Goal: Task Accomplishment & Management: Manage account settings

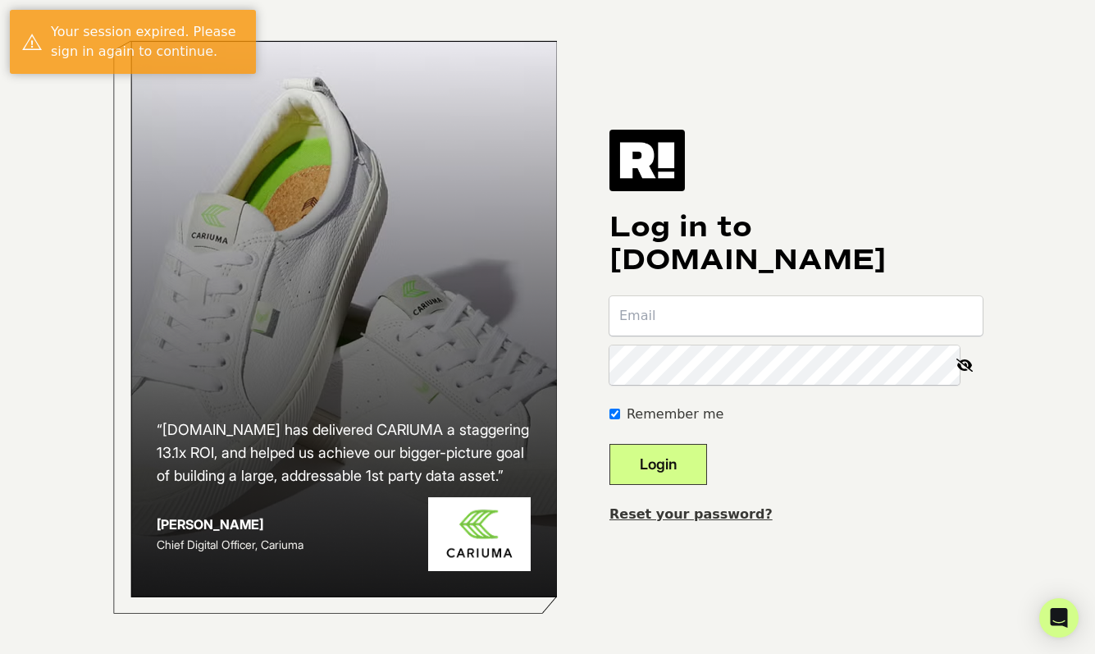
type input "jwong@alexandani.com"
click at [677, 470] on button "Login" at bounding box center [658, 464] width 98 height 41
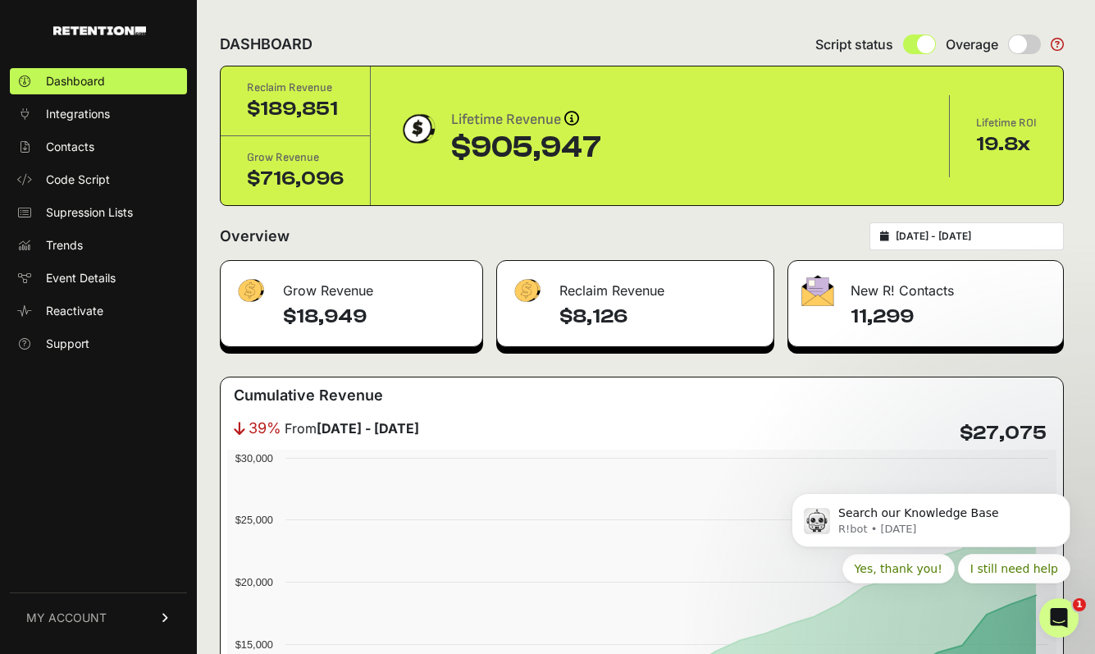
click at [88, 617] on span "MY ACCOUNT" at bounding box center [66, 617] width 80 height 16
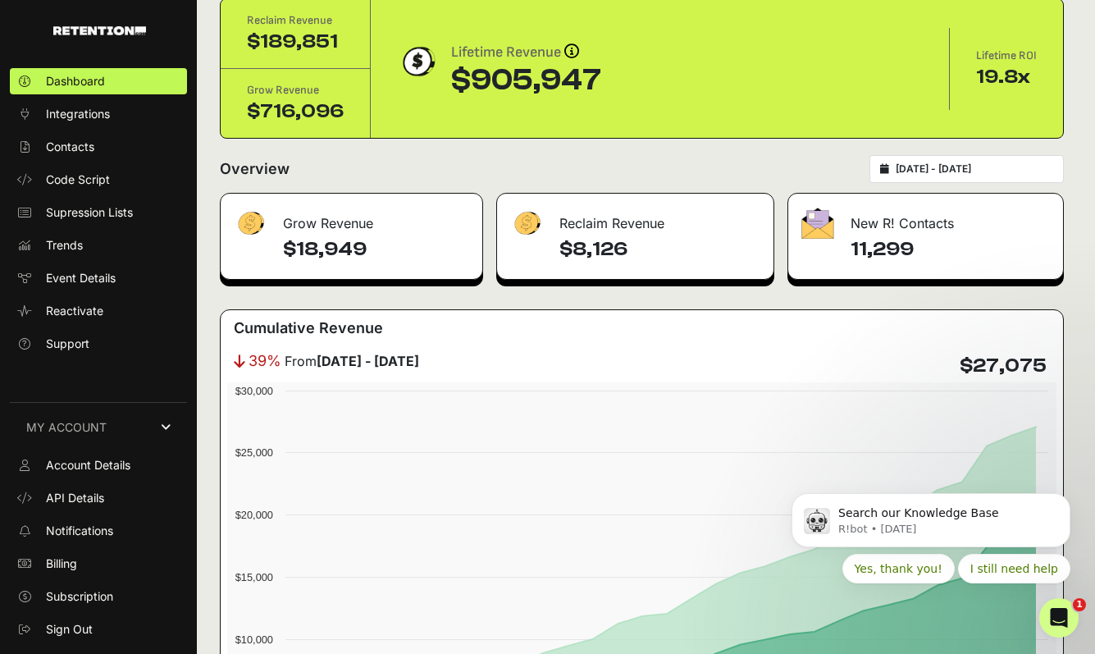
scroll to position [77, 0]
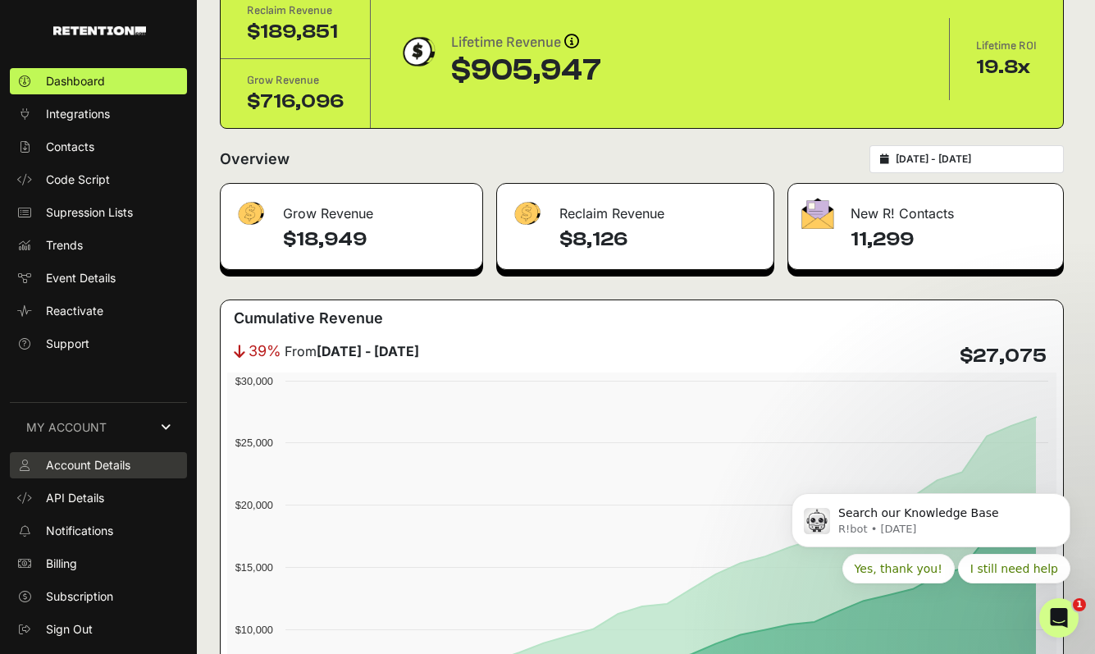
click at [127, 457] on span "Account Details" at bounding box center [88, 465] width 84 height 16
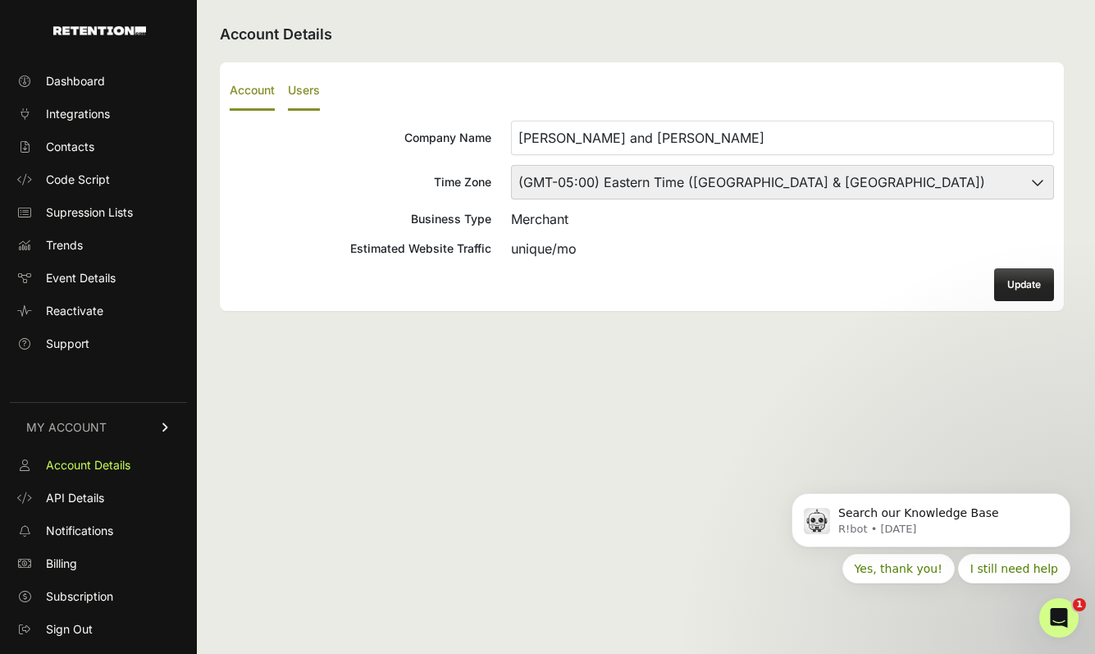
click at [308, 92] on label "Users" at bounding box center [304, 91] width 32 height 39
click at [0, 0] on input "Users" at bounding box center [0, 0] width 0 height 0
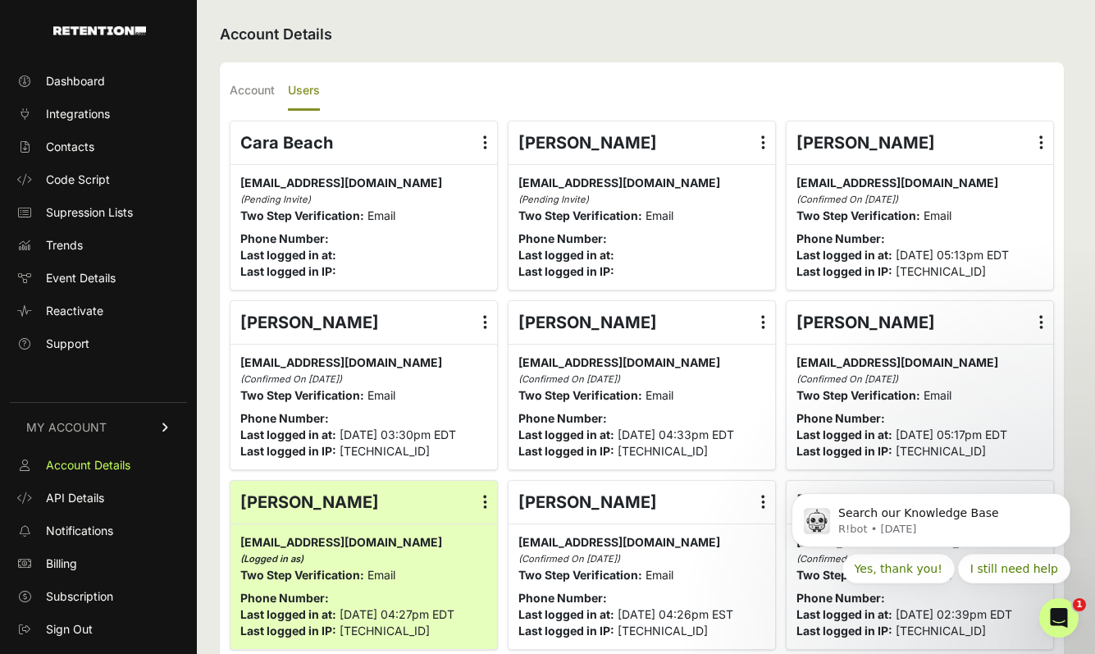
scroll to position [5, 0]
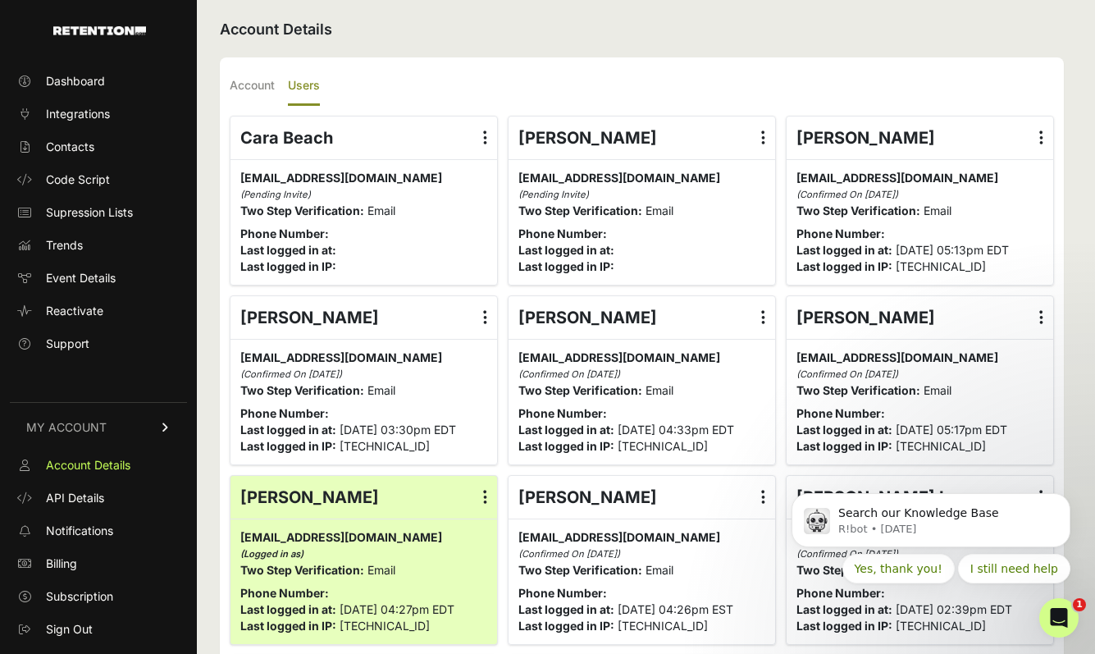
click at [486, 144] on icon at bounding box center [485, 138] width 4 height 16
click at [0, 0] on input "radio" at bounding box center [0, 0] width 0 height 0
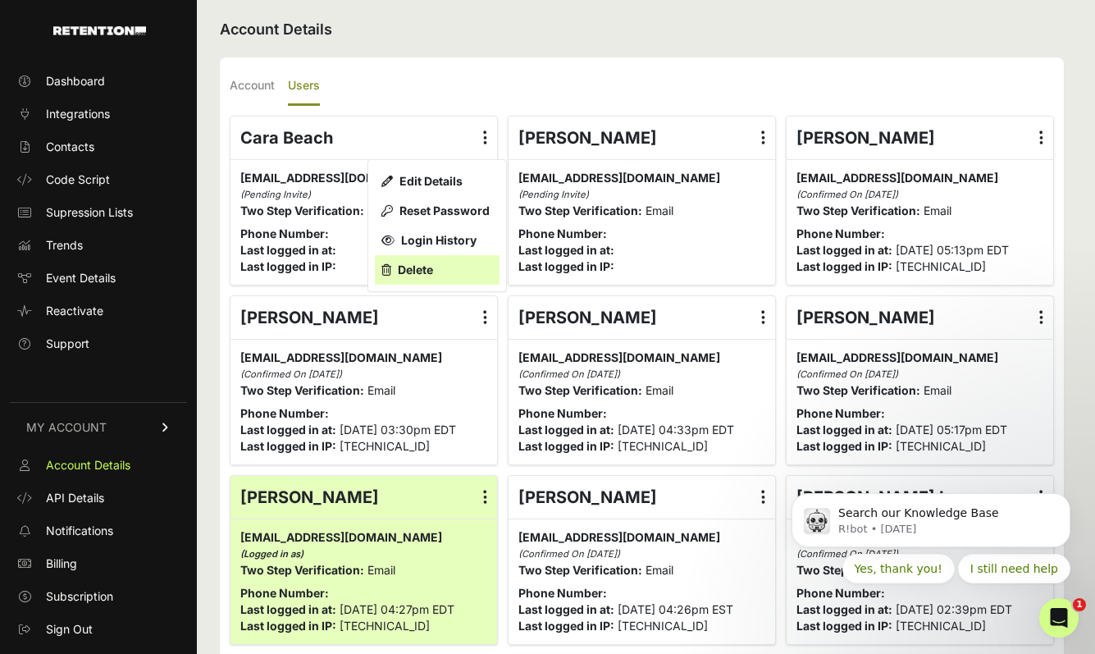
click at [443, 273] on link "Delete" at bounding box center [437, 270] width 125 height 30
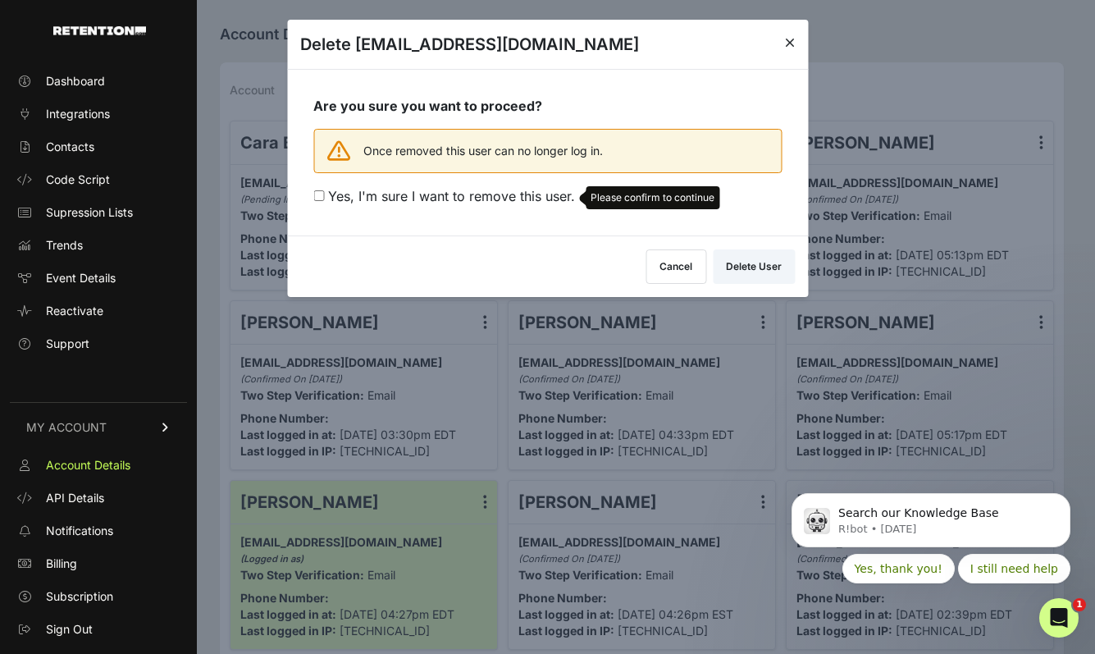
click at [750, 271] on div "Cancel Delete User" at bounding box center [719, 266] width 149 height 34
click at [504, 194] on span "Yes, I'm sure I want to remove this user." at bounding box center [451, 196] width 247 height 16
click at [324, 194] on input "Yes, I'm sure I want to remove this user. Please confirm to continue" at bounding box center [318, 195] width 11 height 11
checkbox input "true"
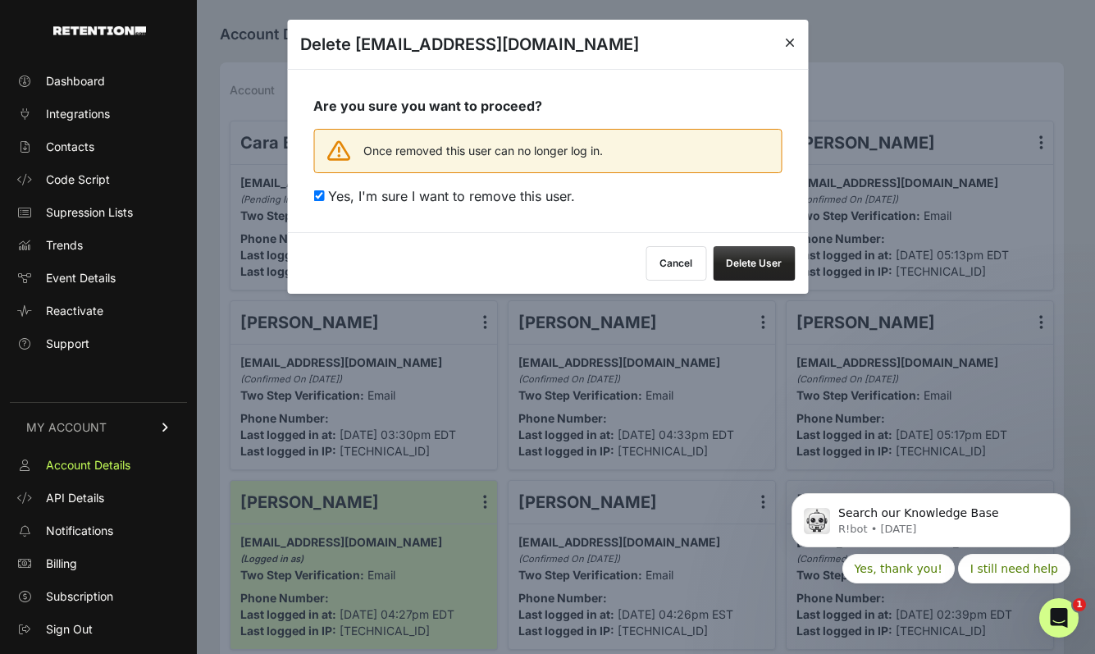
click at [762, 256] on button "Delete User" at bounding box center [754, 263] width 82 height 34
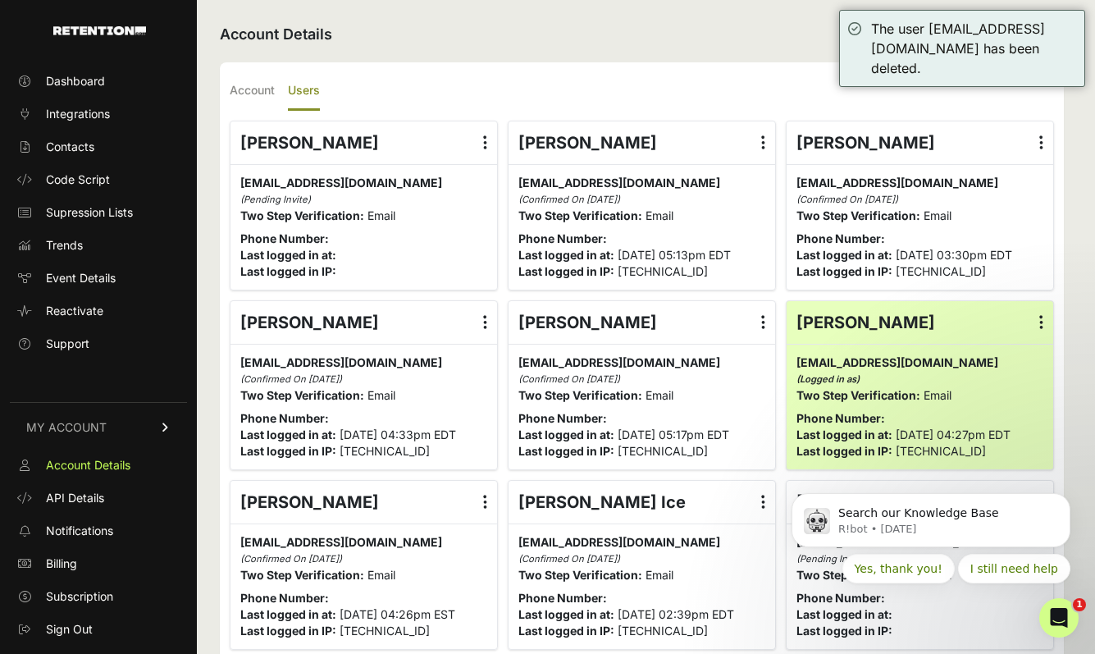
click at [489, 139] on label at bounding box center [485, 142] width 24 height 43
click at [0, 0] on input "radio" at bounding box center [0, 0] width 0 height 0
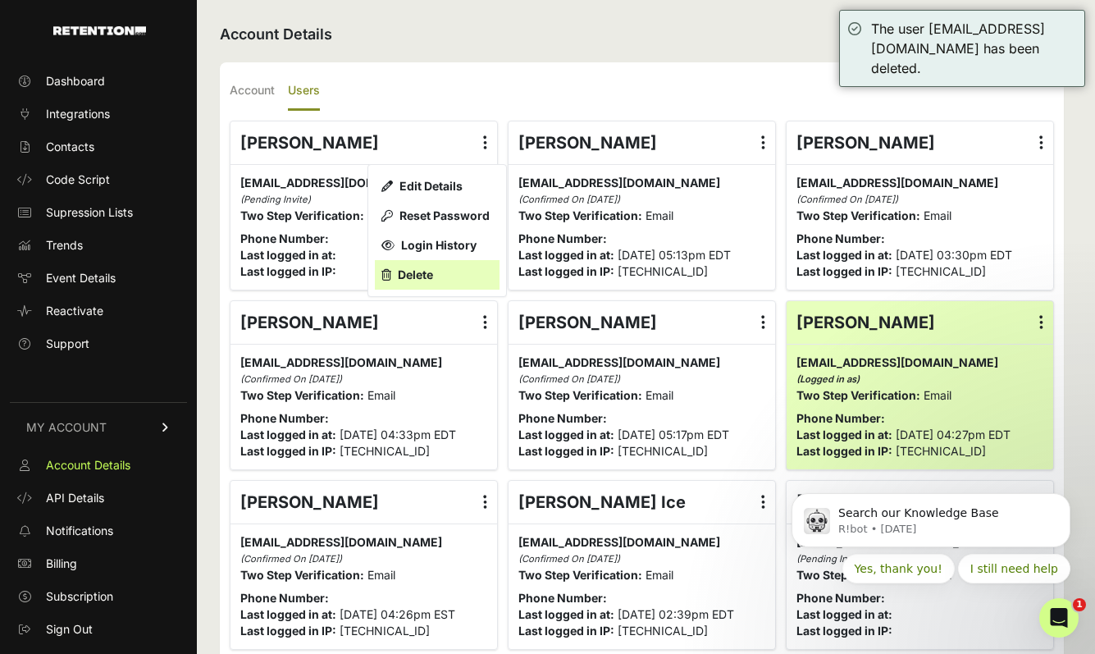
click at [446, 276] on link "Delete" at bounding box center [437, 275] width 125 height 30
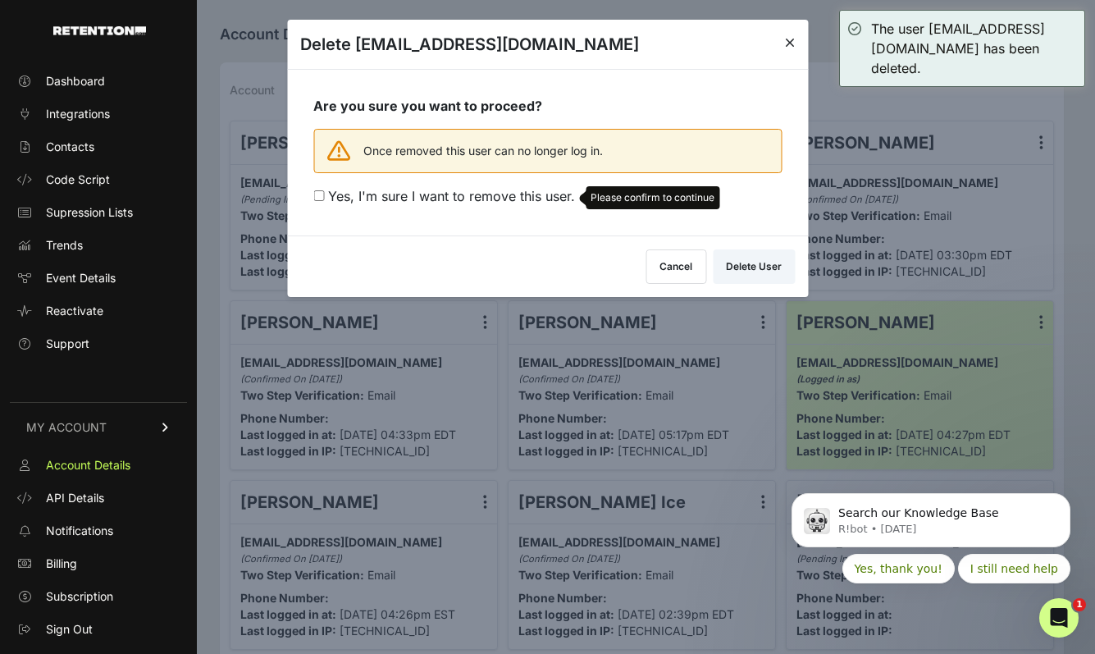
click at [477, 189] on span "Yes, I'm sure I want to remove this user." at bounding box center [451, 196] width 247 height 16
click at [324, 190] on input "Yes, I'm sure I want to remove this user. Please confirm to continue" at bounding box center [318, 195] width 11 height 11
checkbox input "true"
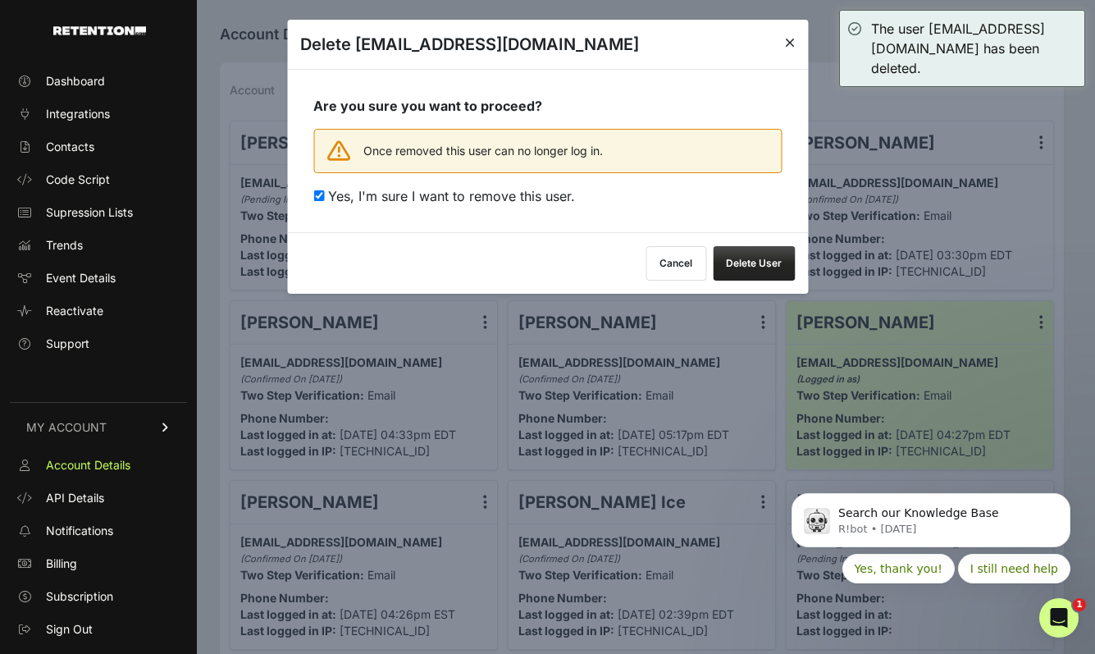
click at [741, 267] on button "Delete User" at bounding box center [754, 263] width 82 height 34
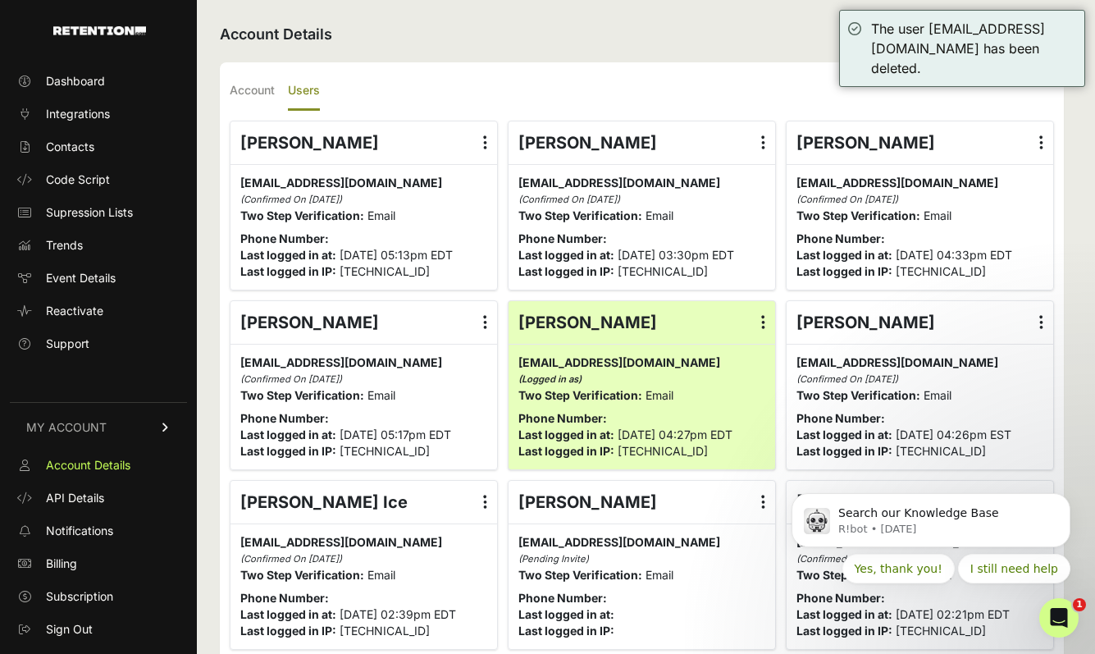
click at [1041, 139] on icon at bounding box center [1041, 142] width 4 height 16
click at [0, 0] on input "radio" at bounding box center [0, 0] width 0 height 0
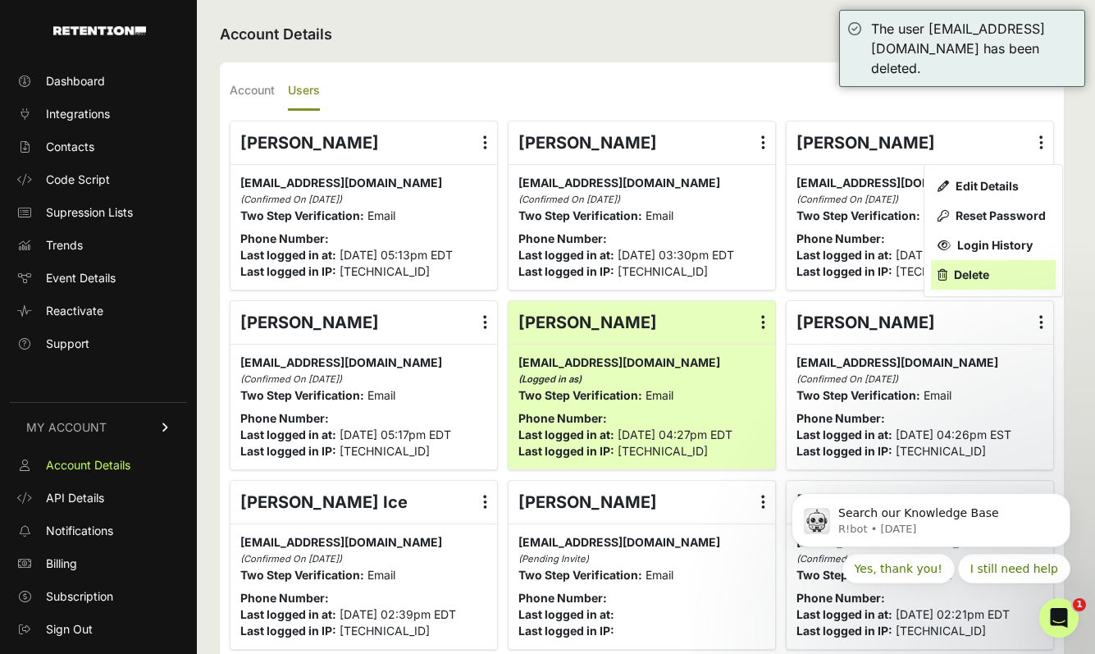
click at [964, 276] on link "Delete" at bounding box center [993, 275] width 125 height 30
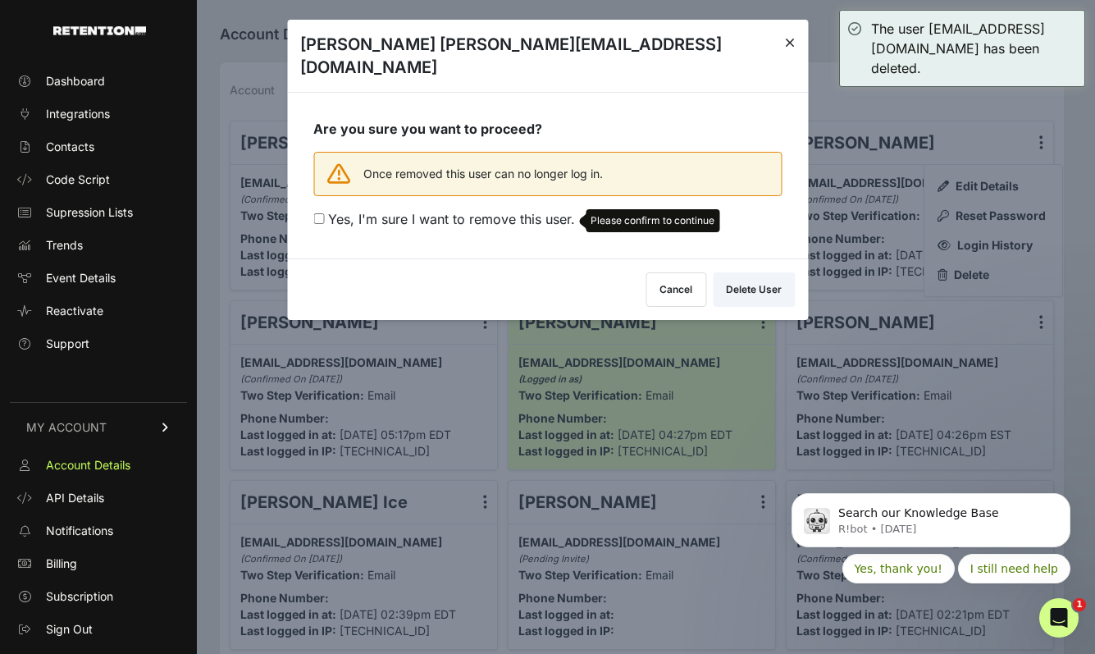
click at [475, 211] on span "Yes, I'm sure I want to remove this user." at bounding box center [451, 219] width 247 height 16
click at [324, 213] on input "Yes, I'm sure I want to remove this user. Please confirm to continue" at bounding box center [318, 218] width 11 height 11
checkbox input "true"
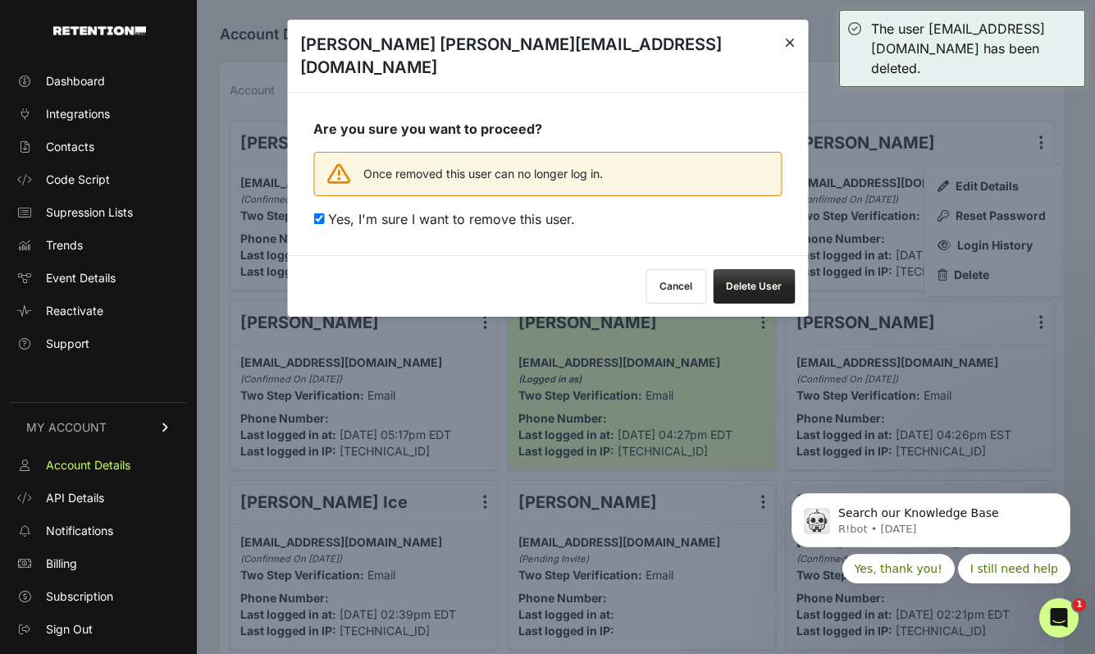
click at [729, 269] on button "Delete User" at bounding box center [754, 286] width 82 height 34
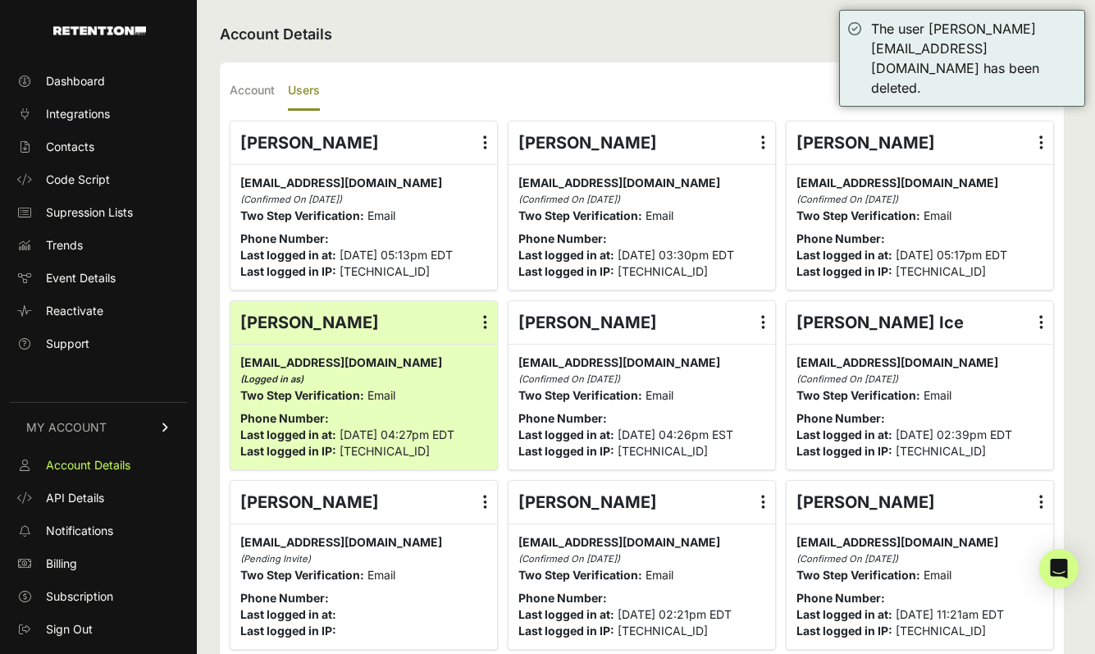
click at [764, 146] on icon at bounding box center [763, 142] width 4 height 16
click at [0, 0] on input "radio" at bounding box center [0, 0] width 0 height 0
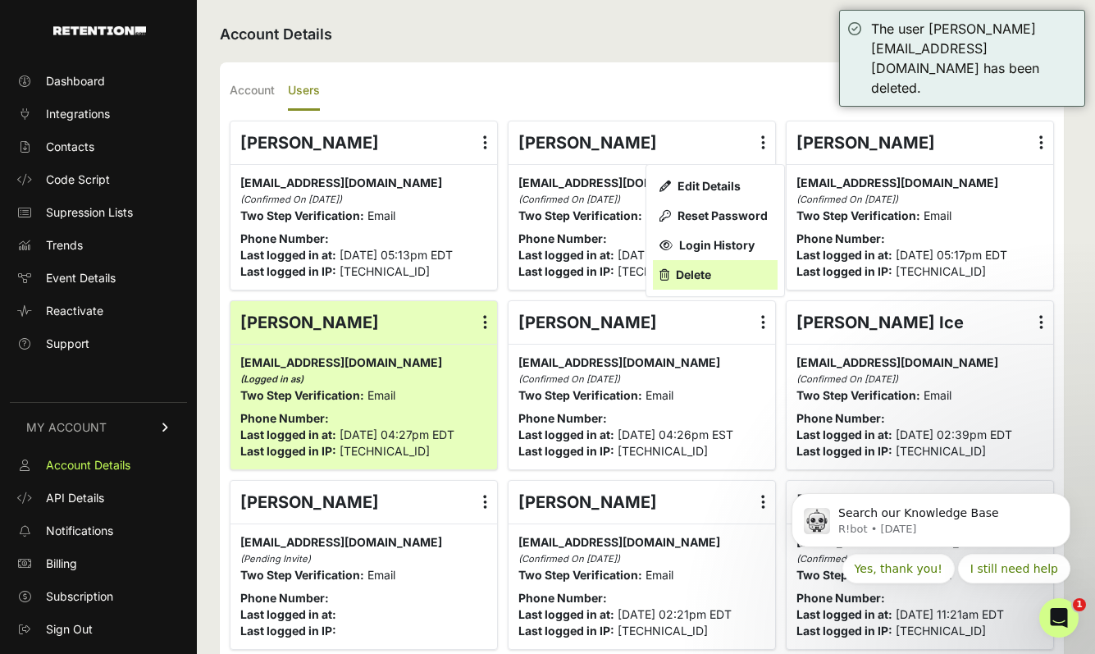
click at [700, 276] on link "Delete" at bounding box center [715, 275] width 125 height 30
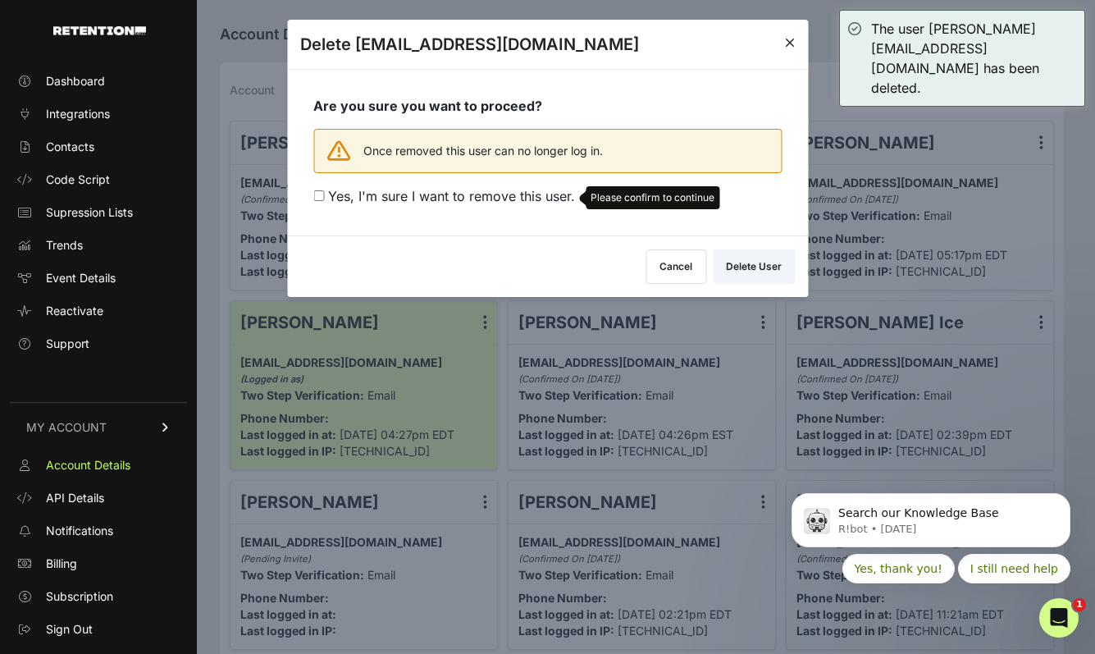
click at [521, 194] on span "Yes, I'm sure I want to remove this user." at bounding box center [451, 196] width 247 height 16
click at [324, 194] on input "Yes, I'm sure I want to remove this user. Please confirm to continue" at bounding box center [318, 195] width 11 height 11
checkbox input "true"
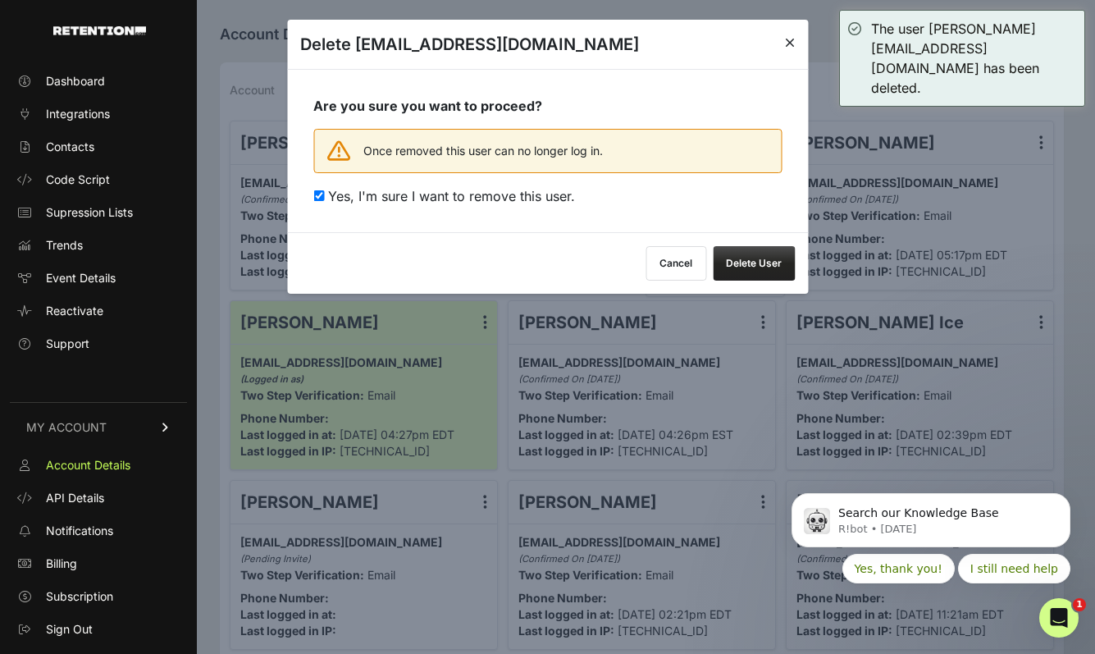
click at [741, 264] on button "Delete User" at bounding box center [754, 263] width 82 height 34
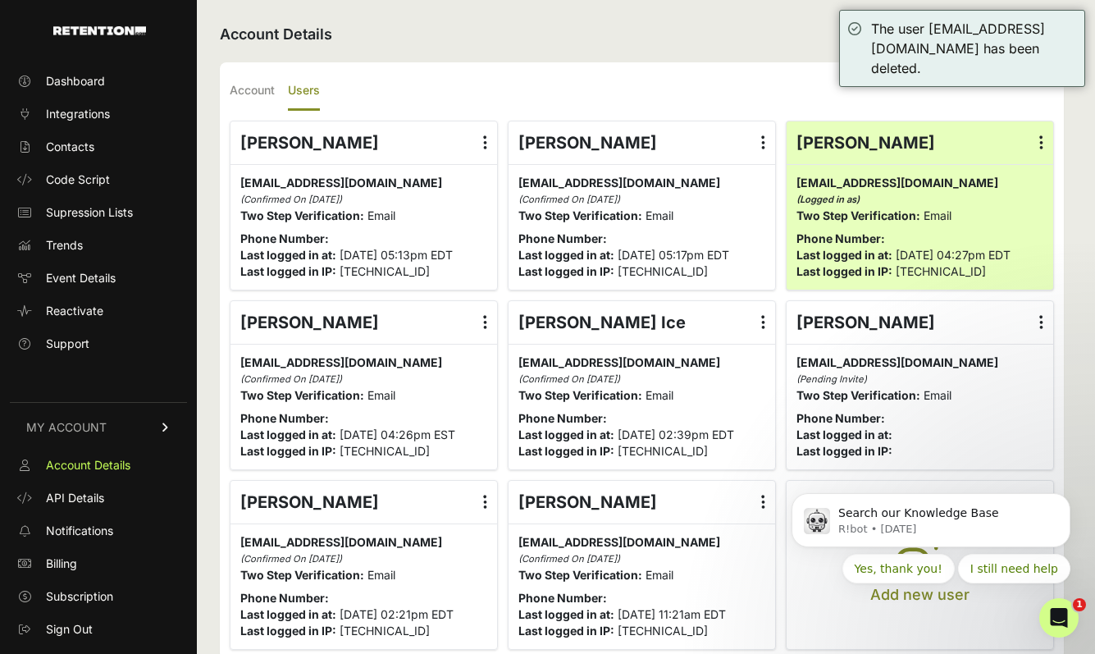
click at [764, 141] on icon at bounding box center [763, 142] width 4 height 16
click at [0, 0] on input "radio" at bounding box center [0, 0] width 0 height 0
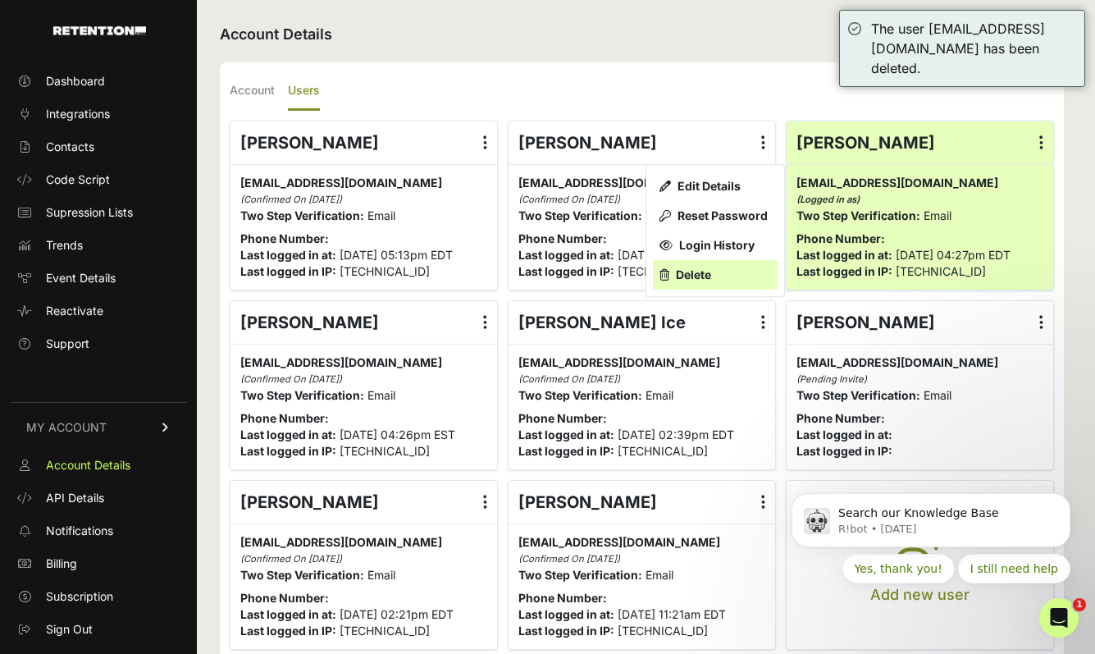
click at [699, 279] on link "Delete" at bounding box center [715, 275] width 125 height 30
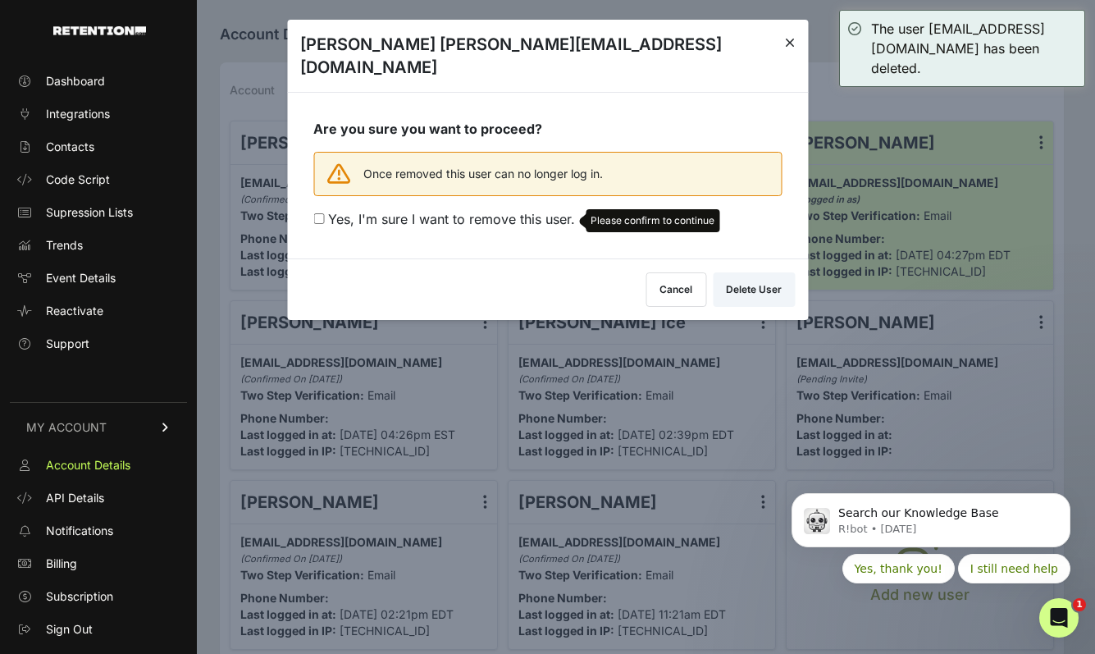
click at [468, 211] on span "Yes, I'm sure I want to remove this user." at bounding box center [451, 219] width 247 height 16
click at [324, 213] on input "Yes, I'm sure I want to remove this user. Please confirm to continue" at bounding box center [318, 218] width 11 height 11
checkbox input "true"
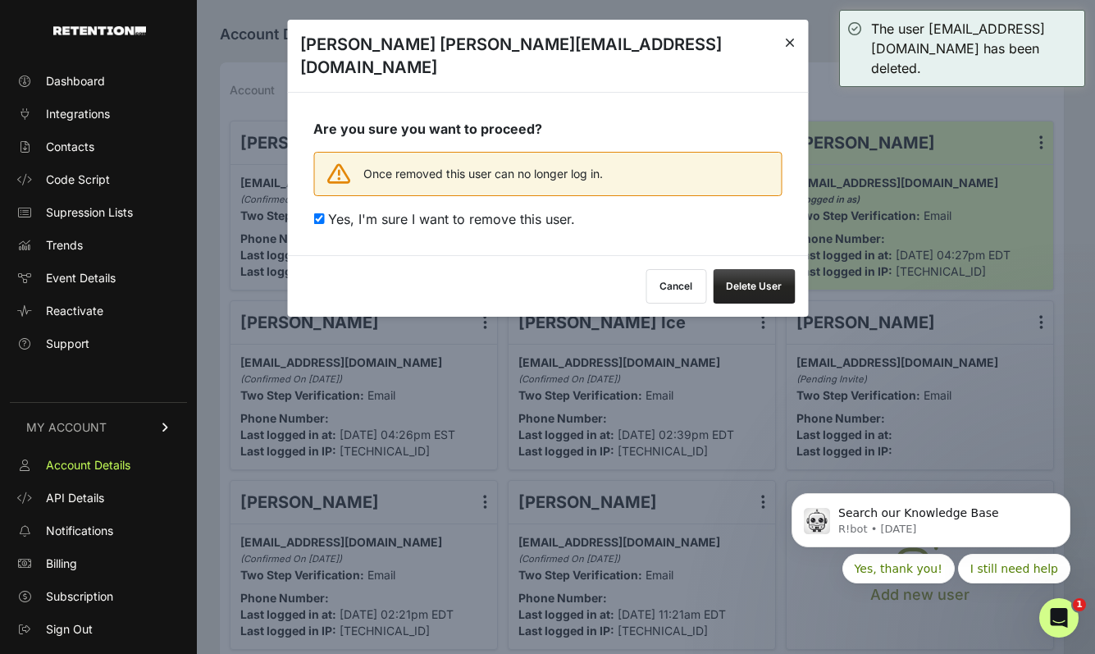
click at [745, 269] on button "Delete User" at bounding box center [754, 286] width 82 height 34
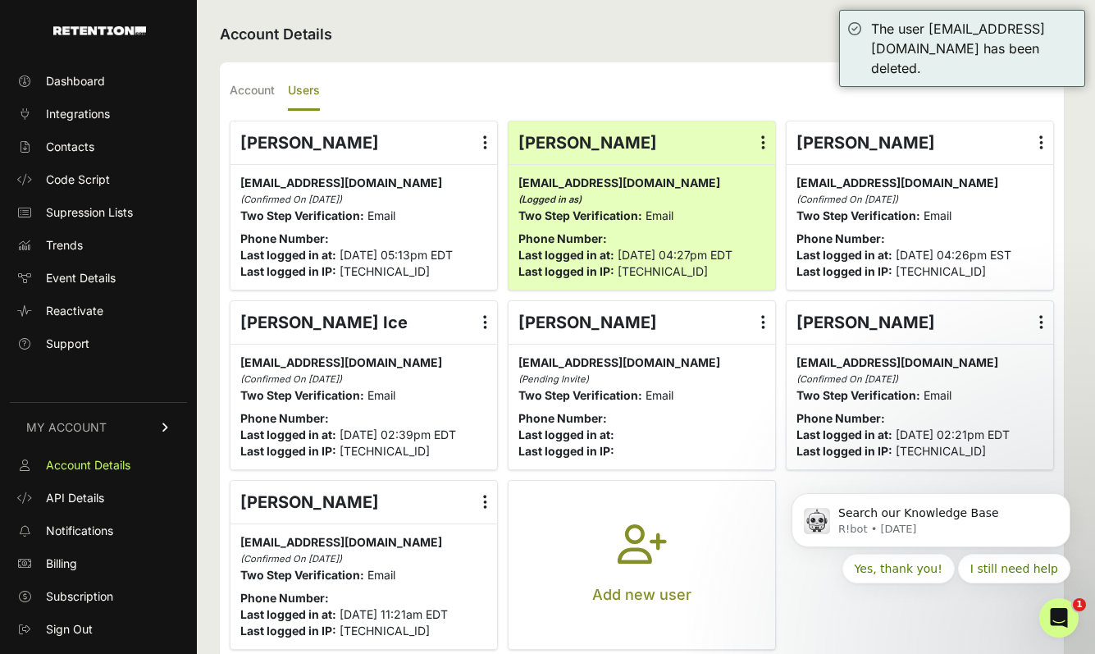
click at [1042, 139] on icon at bounding box center [1041, 142] width 4 height 16
click at [0, 0] on input "radio" at bounding box center [0, 0] width 0 height 0
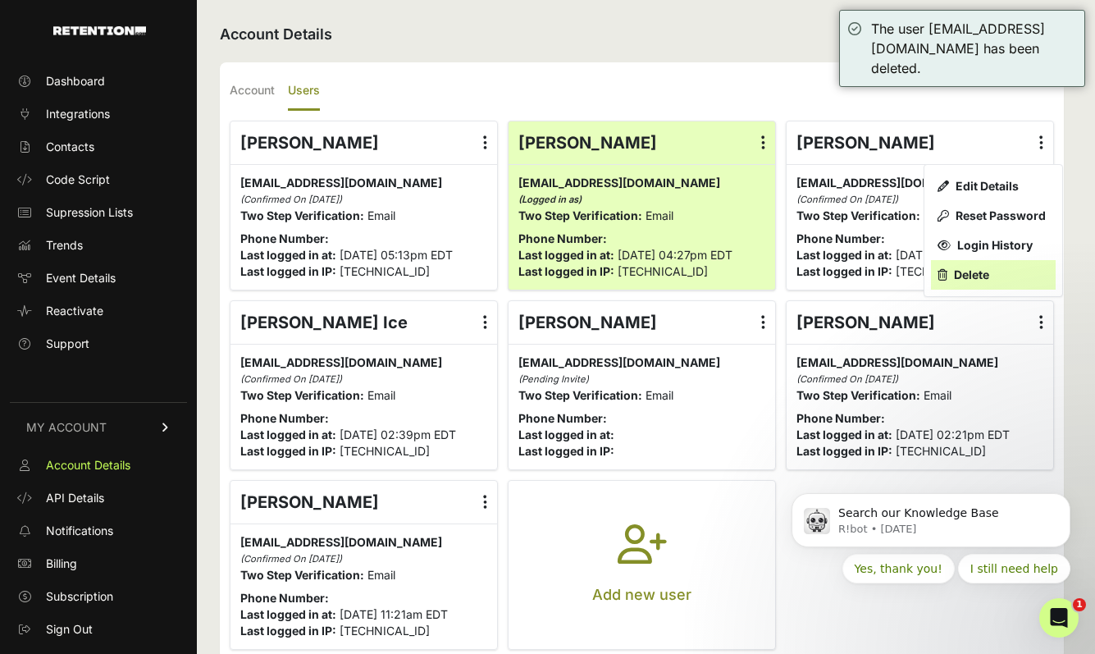
click at [963, 267] on link "Delete" at bounding box center [993, 275] width 125 height 30
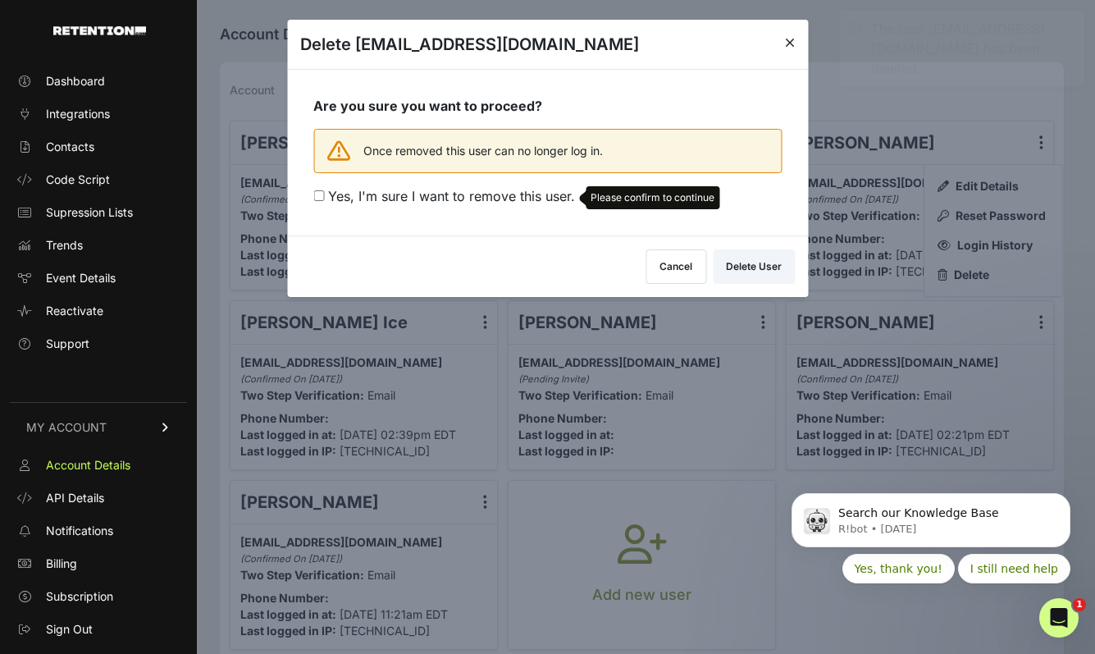
click at [480, 190] on span "Yes, I'm sure I want to remove this user." at bounding box center [451, 196] width 247 height 16
click at [324, 190] on input "Yes, I'm sure I want to remove this user. Please confirm to continue" at bounding box center [318, 195] width 11 height 11
checkbox input "true"
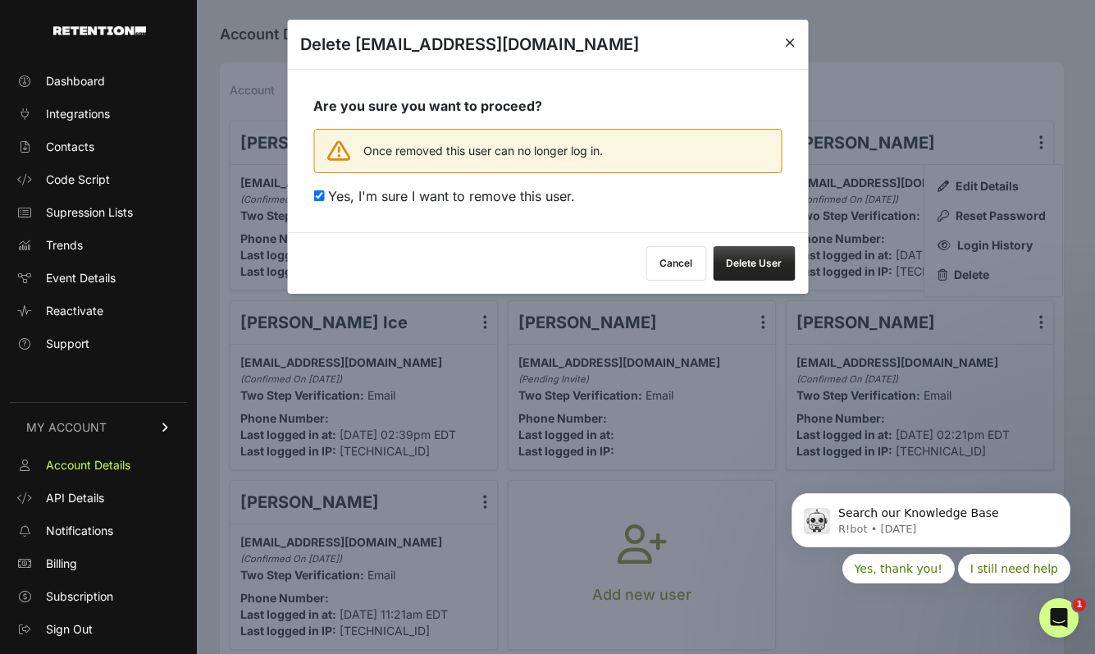
click at [688, 266] on button "Cancel" at bounding box center [675, 263] width 61 height 34
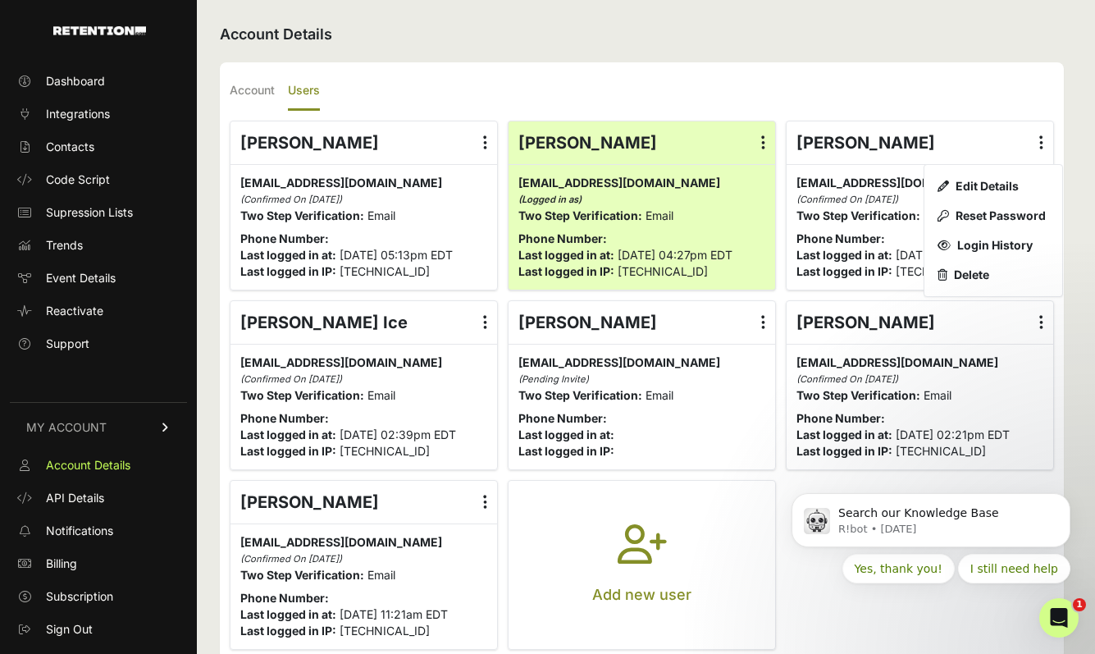
click at [818, 144] on div "Lilit Capaldi Edit Details Reset Password Login History Delete" at bounding box center [919, 142] width 267 height 43
click at [974, 275] on link "Delete" at bounding box center [993, 275] width 125 height 30
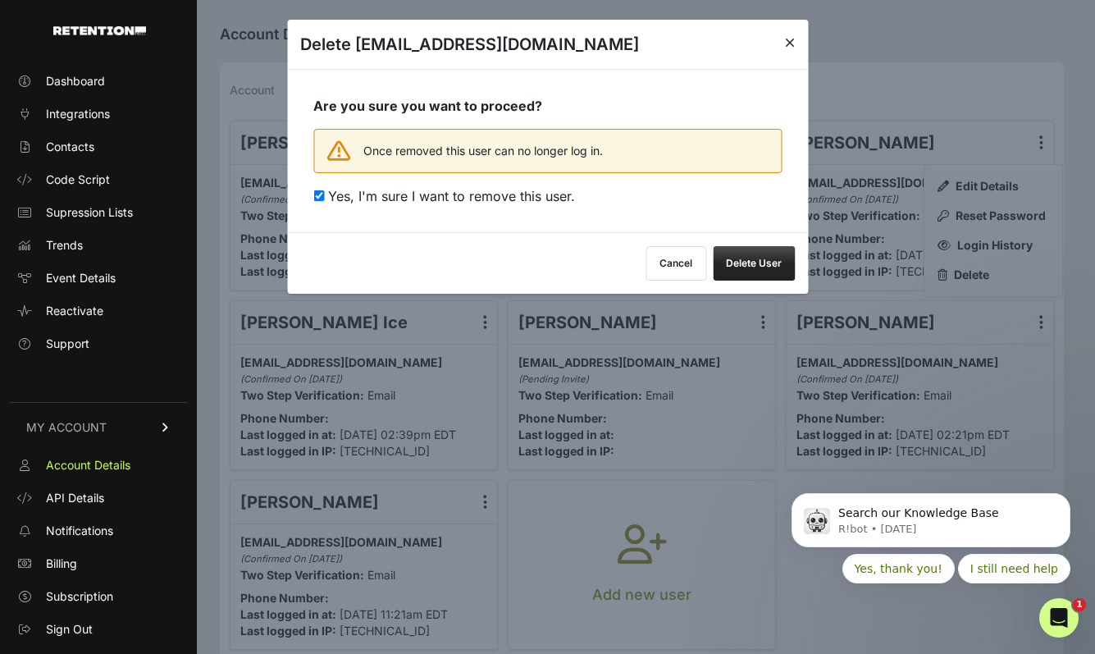
click at [770, 266] on button "Delete User" at bounding box center [754, 263] width 82 height 34
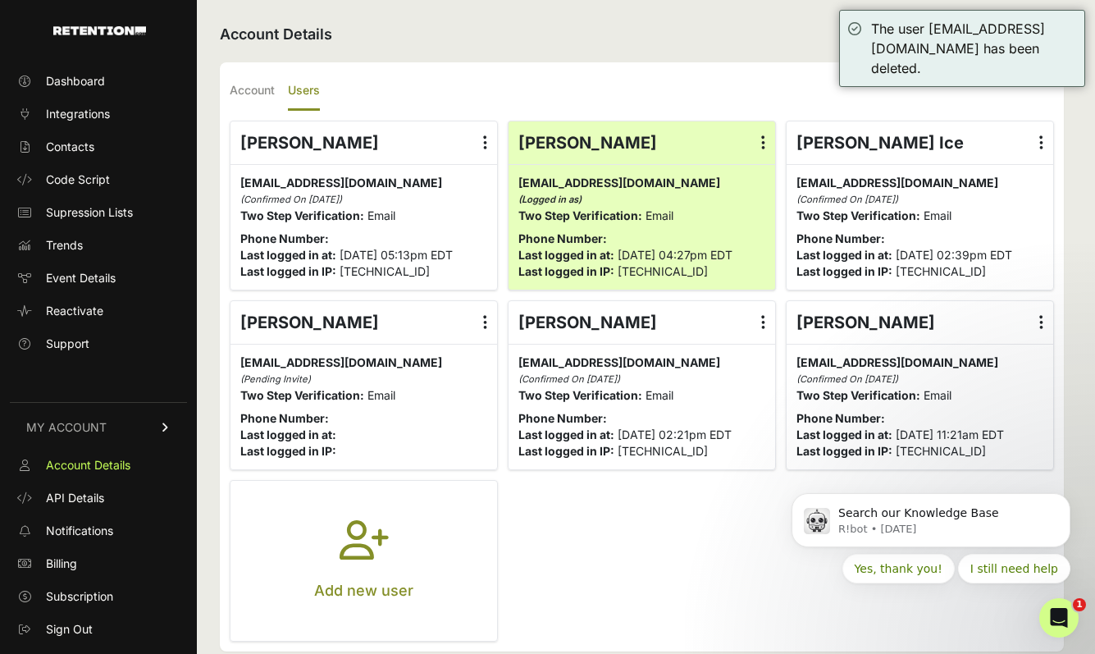
click at [591, 321] on div "Rachel Wilkie Edit Details Reset Password Login History Delete" at bounding box center [641, 322] width 267 height 43
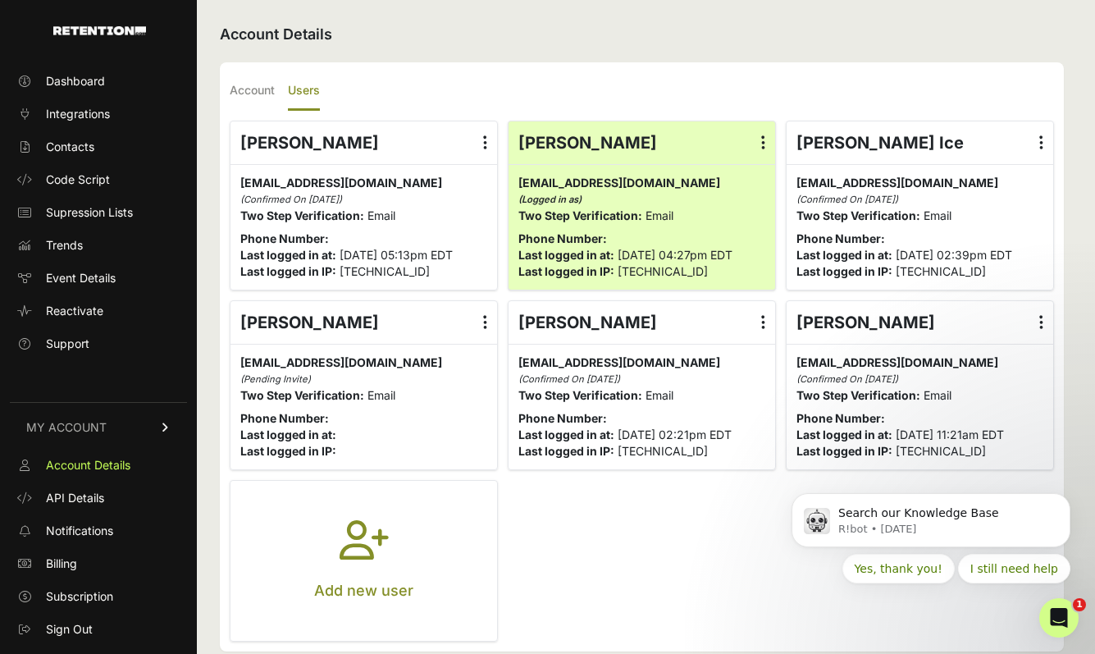
click at [764, 315] on icon at bounding box center [763, 322] width 4 height 16
click at [0, 0] on input "radio" at bounding box center [0, 0] width 0 height 0
click at [736, 449] on link "Delete" at bounding box center [715, 455] width 125 height 30
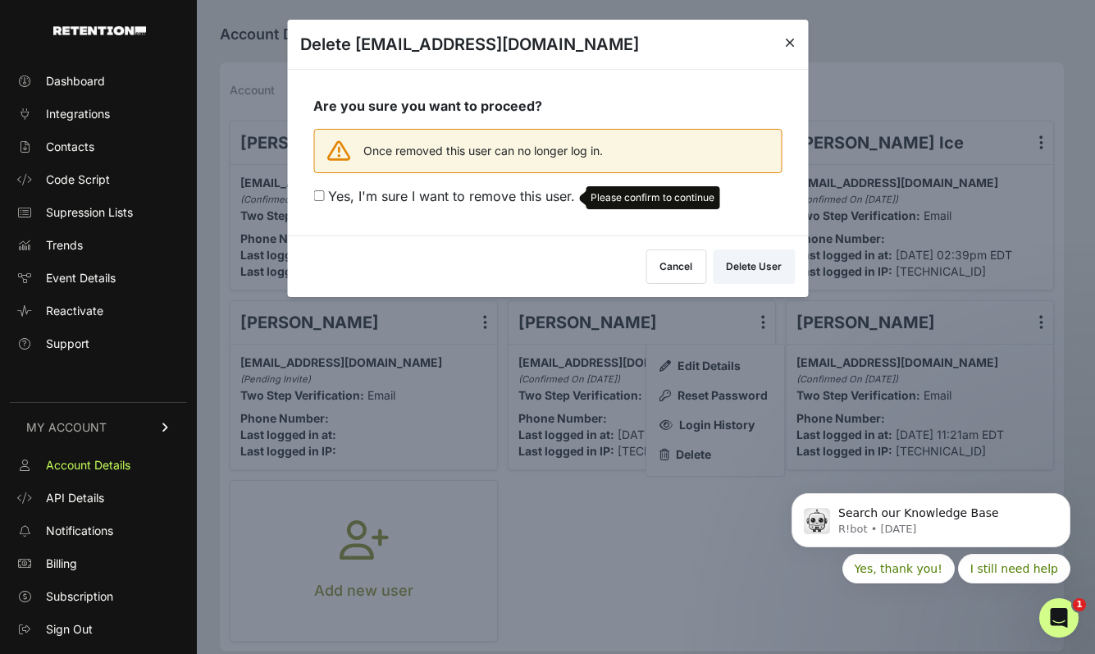
click at [553, 189] on span "Yes, I'm sure I want to remove this user." at bounding box center [451, 196] width 247 height 16
click at [324, 190] on input "Yes, I'm sure I want to remove this user. Please confirm to continue" at bounding box center [318, 195] width 11 height 11
checkbox input "true"
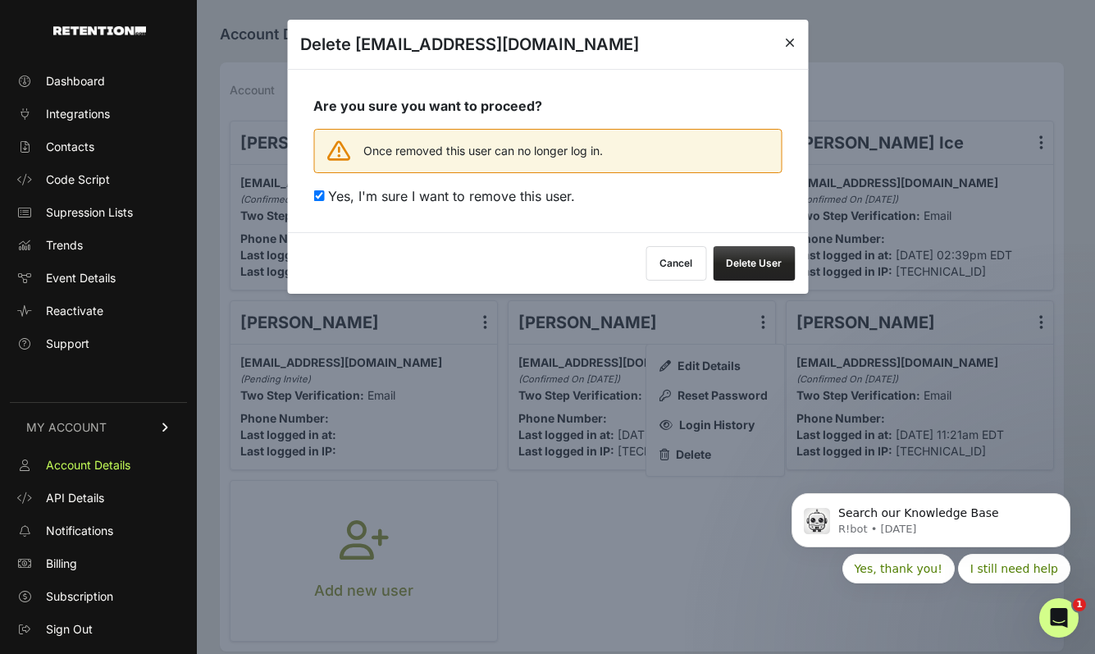
click at [773, 267] on button "Delete User" at bounding box center [754, 263] width 82 height 34
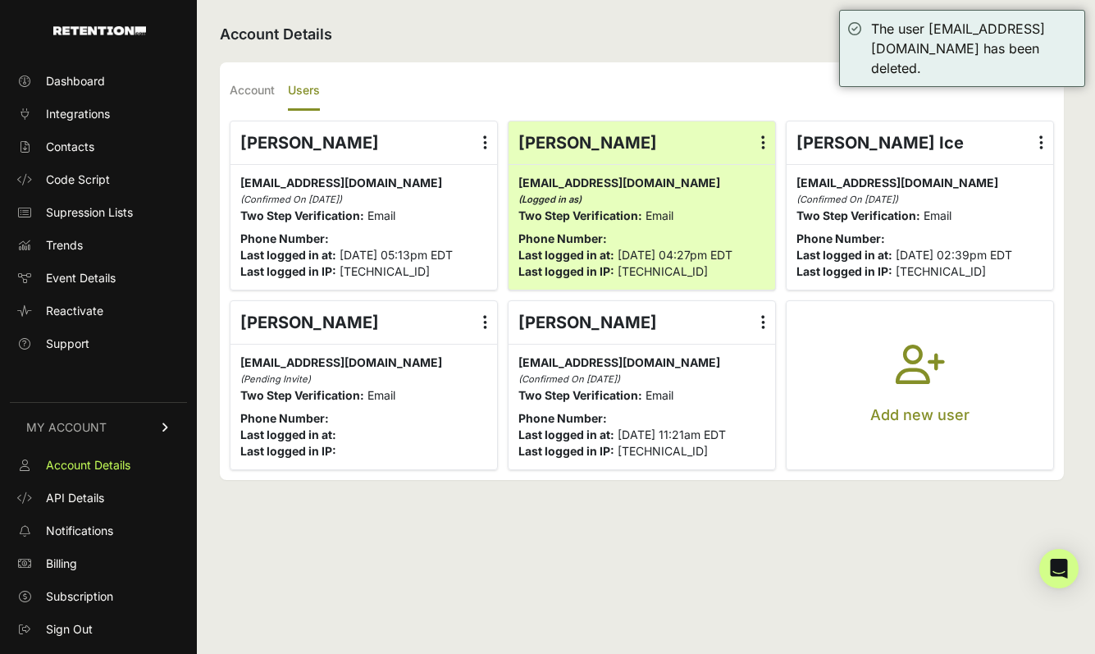
click at [1046, 140] on label at bounding box center [1041, 142] width 24 height 43
click at [0, 0] on input "radio" at bounding box center [0, 0] width 0 height 0
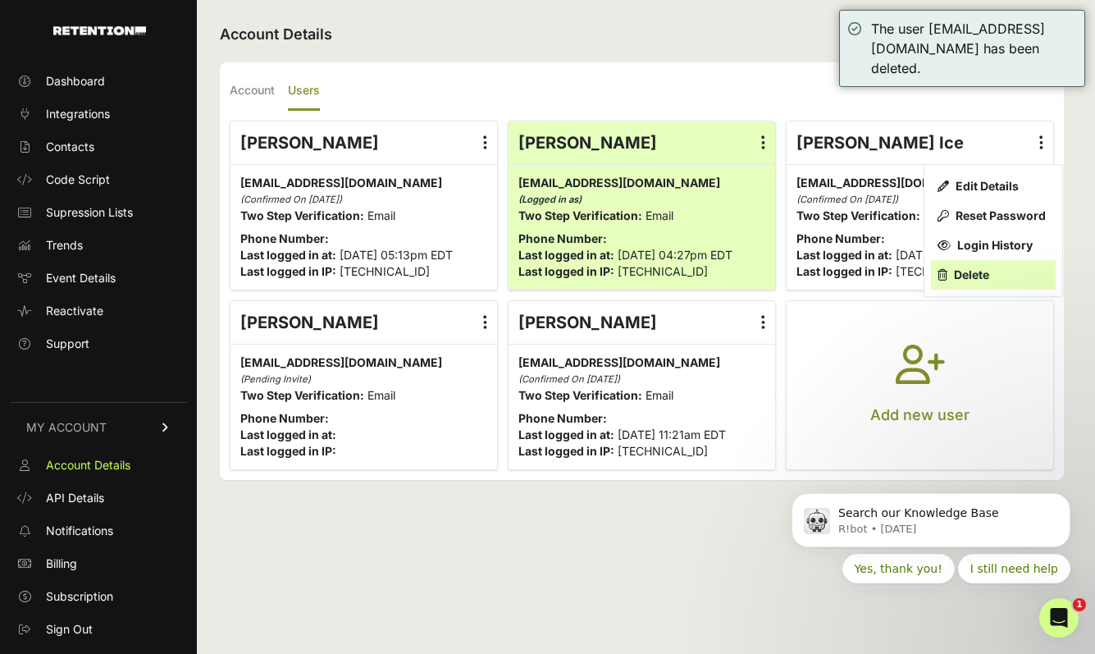
click at [966, 278] on link "Delete" at bounding box center [993, 275] width 125 height 30
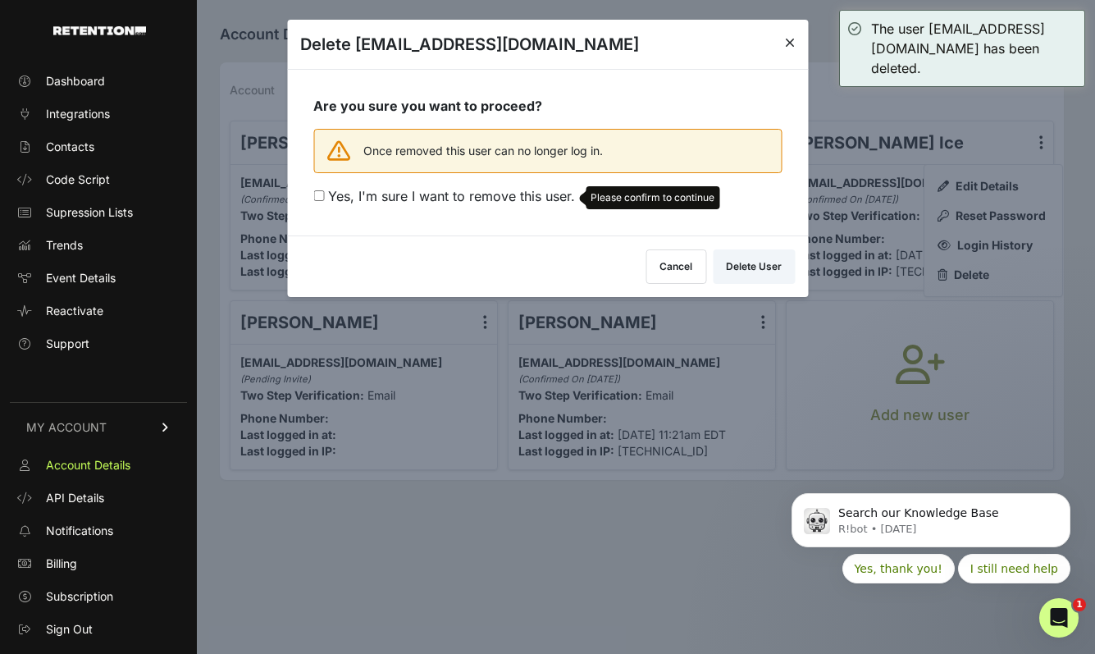
click at [548, 201] on span "Yes, I'm sure I want to remove this user." at bounding box center [451, 196] width 247 height 16
click at [324, 201] on input "Yes, I'm sure I want to remove this user. Please confirm to continue" at bounding box center [318, 195] width 11 height 11
checkbox input "true"
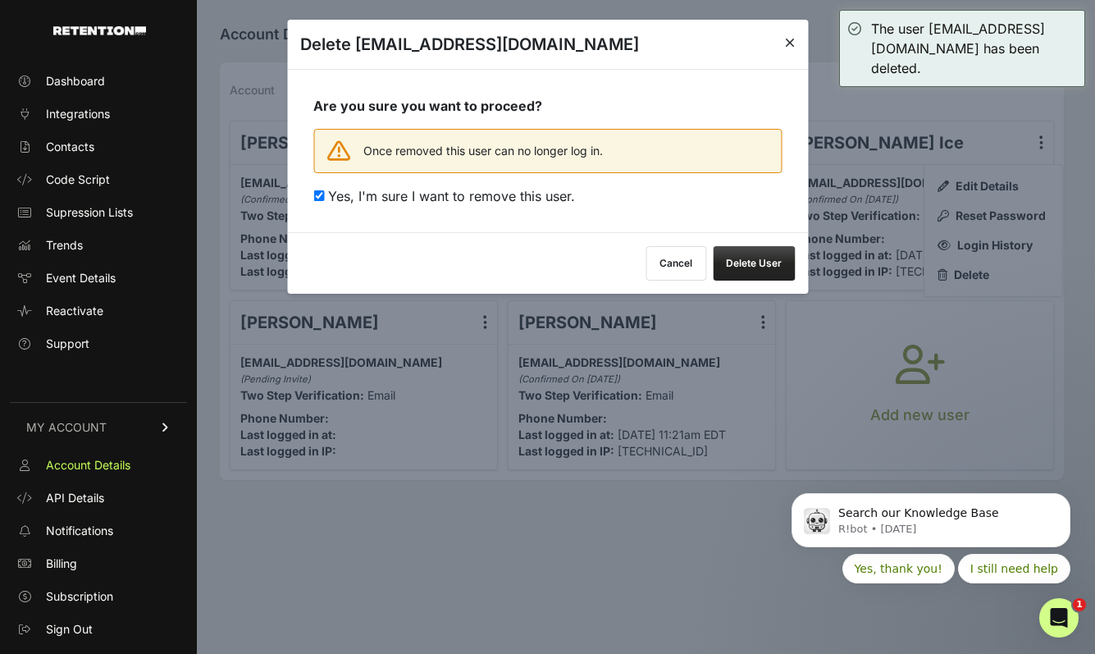
click at [777, 274] on button "Delete User" at bounding box center [754, 263] width 82 height 34
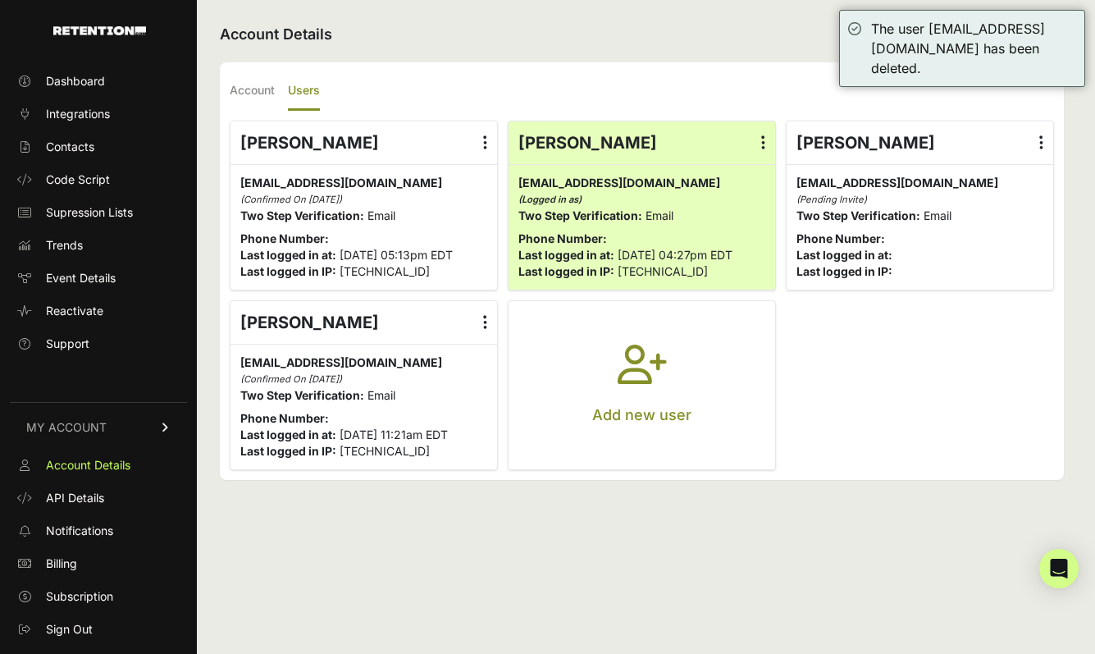
click at [483, 317] on icon at bounding box center [485, 322] width 4 height 16
click at [0, 0] on input "radio" at bounding box center [0, 0] width 0 height 0
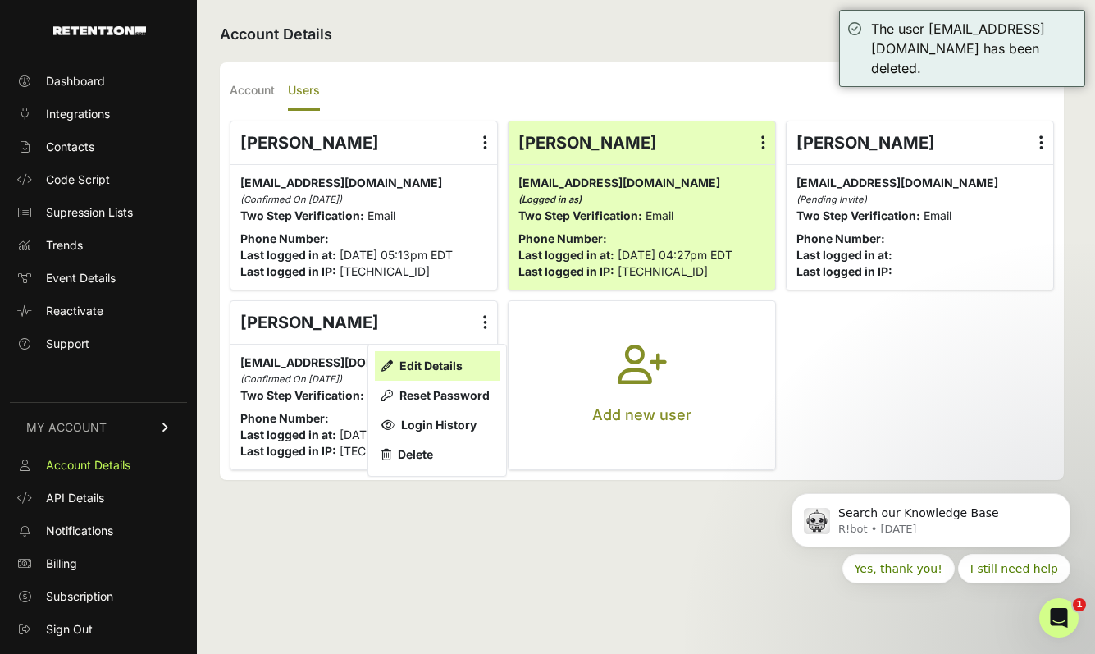
click at [472, 362] on link "Edit Details" at bounding box center [437, 366] width 125 height 30
